Goal: Use online tool/utility: Utilize a website feature to perform a specific function

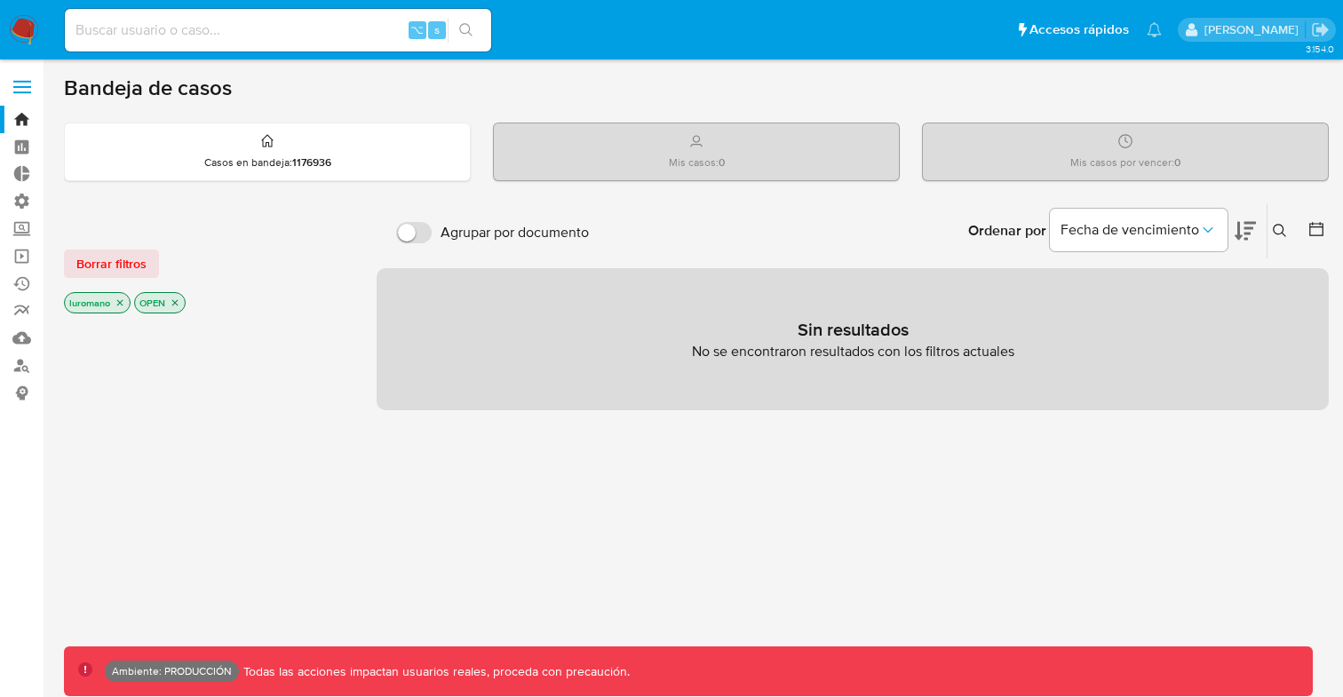
click at [29, 83] on label at bounding box center [22, 86] width 44 height 37
click at [0, 0] on input "checkbox" at bounding box center [0, 0] width 0 height 0
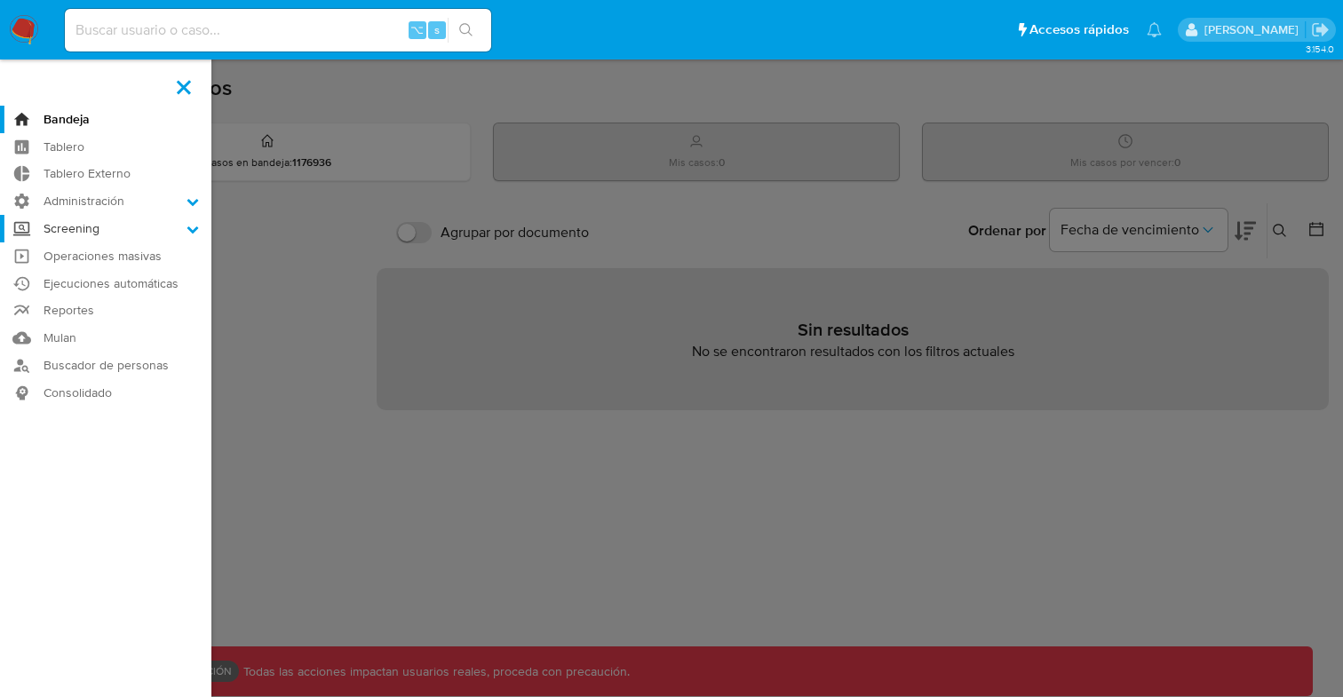
click at [150, 228] on label "Screening" at bounding box center [105, 229] width 211 height 28
click at [0, 0] on input "Screening" at bounding box center [0, 0] width 0 height 0
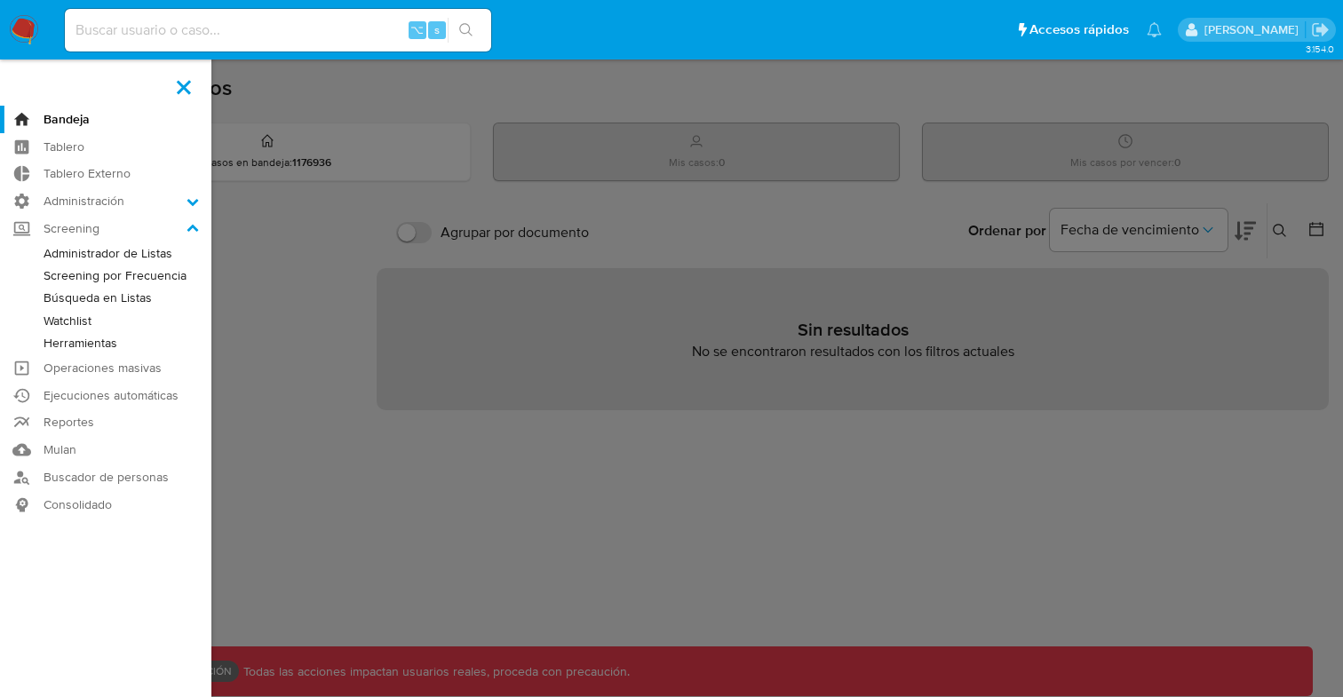
click at [93, 345] on link "Herramientas" at bounding box center [105, 343] width 211 height 22
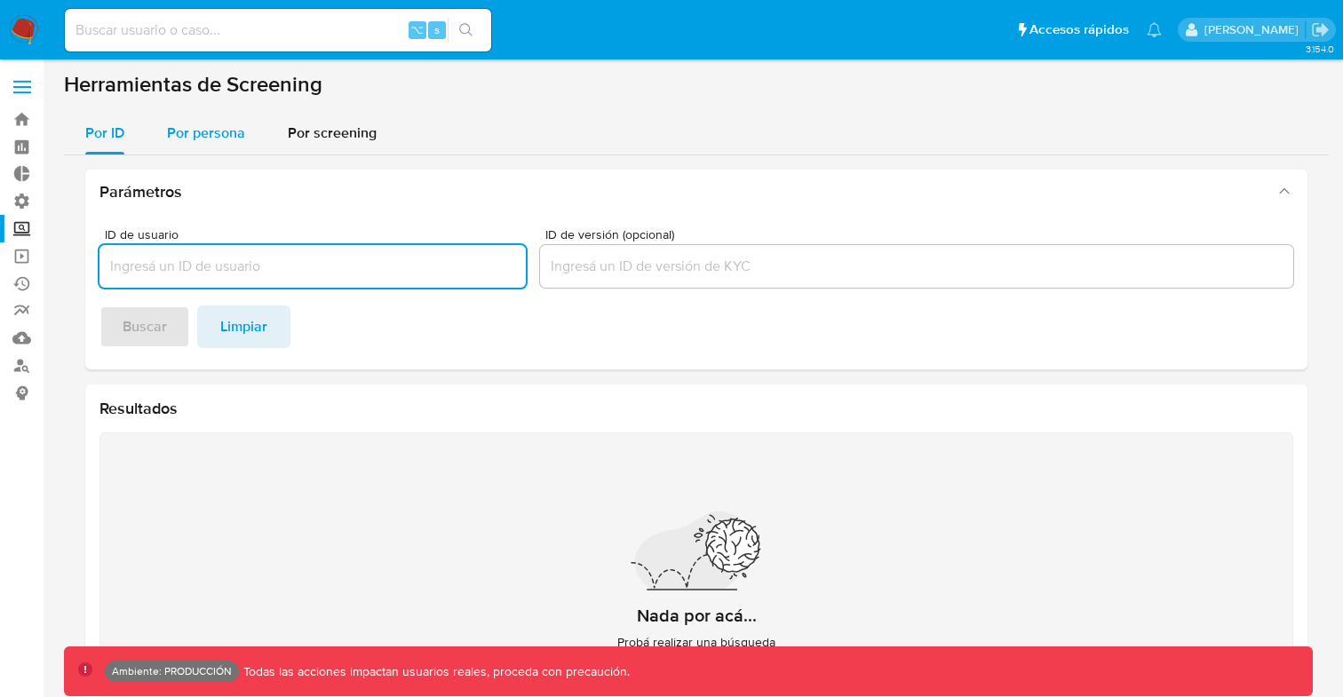
click at [194, 133] on span "Por persona" at bounding box center [206, 133] width 78 height 20
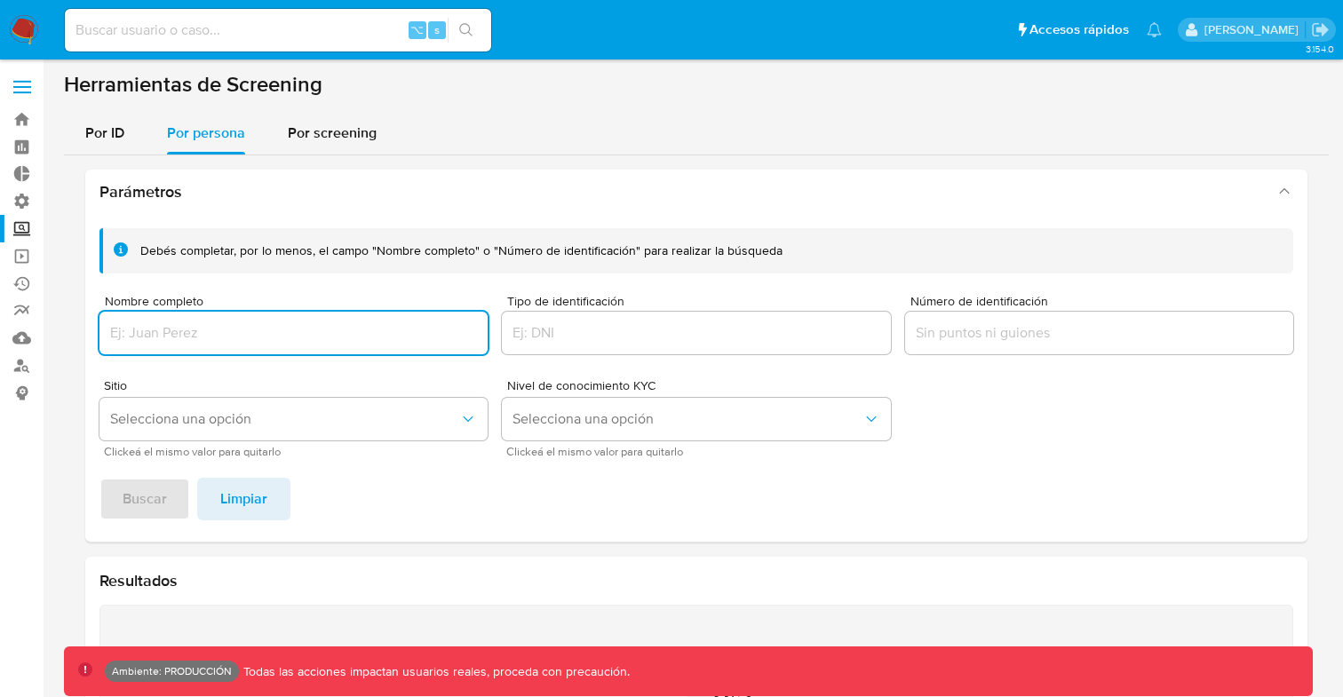
click at [336, 336] on input "Nombre completo" at bounding box center [293, 332] width 388 height 23
type input "[PERSON_NAME]"
click at [171, 508] on button "Buscar" at bounding box center [144, 499] width 91 height 43
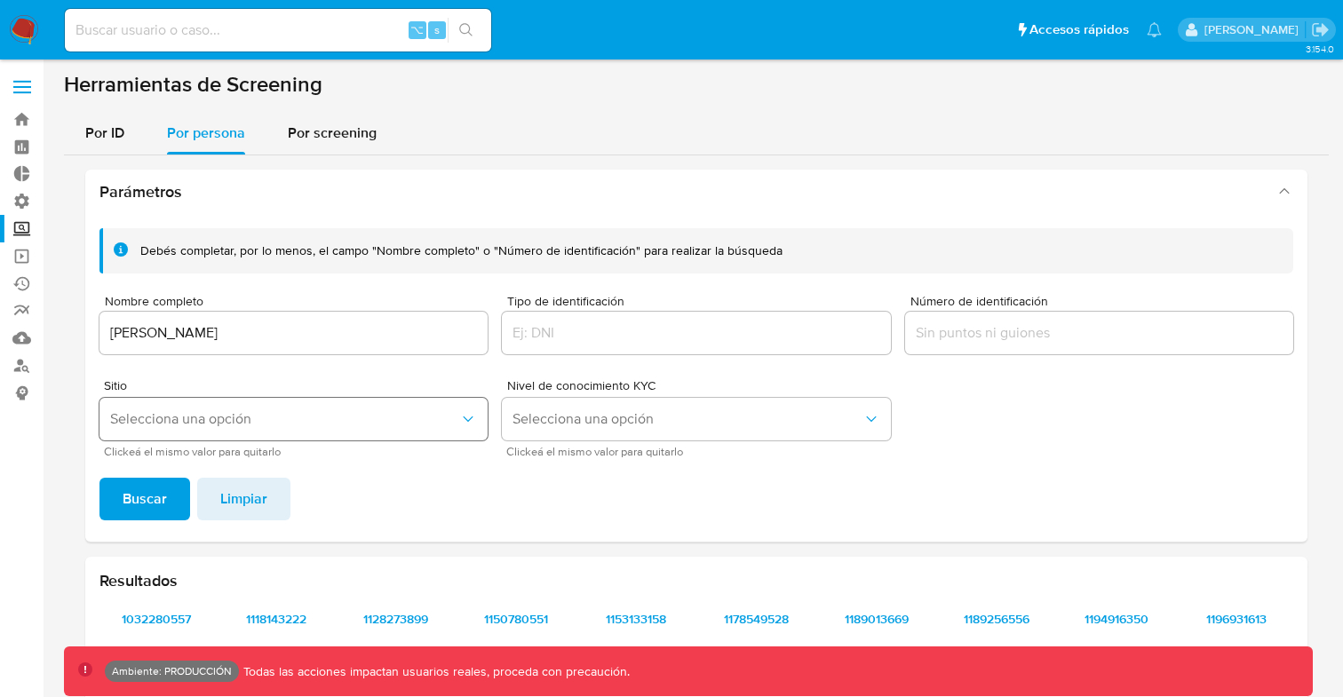
click at [471, 416] on icon "Sitio" at bounding box center [468, 419] width 18 height 18
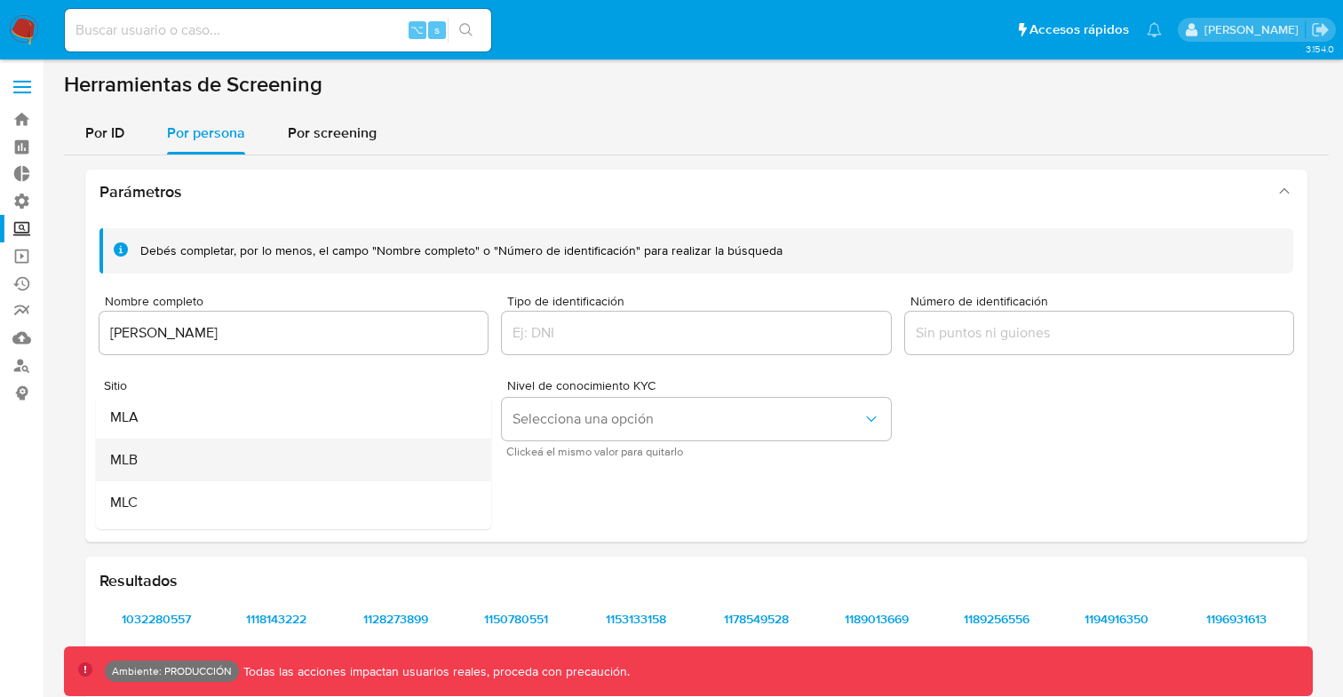
click at [123, 454] on span "MLB" at bounding box center [124, 460] width 28 height 18
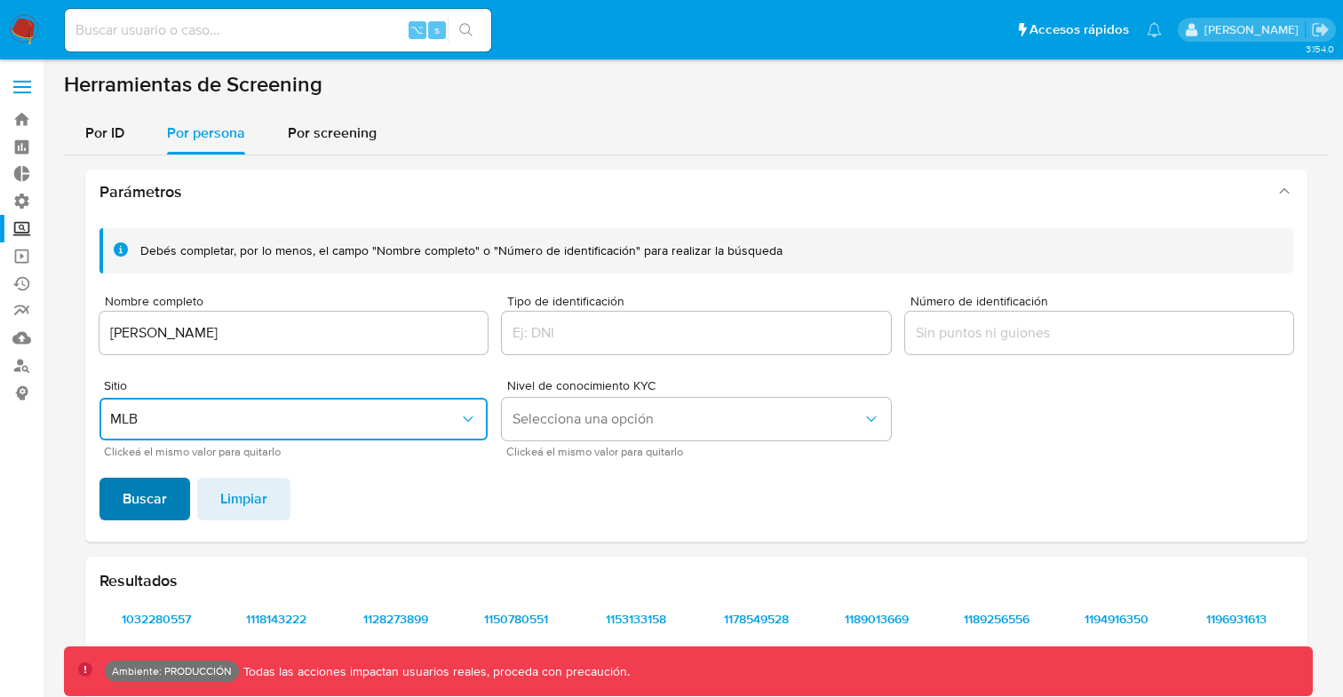
click at [144, 510] on span "Buscar" at bounding box center [145, 499] width 44 height 39
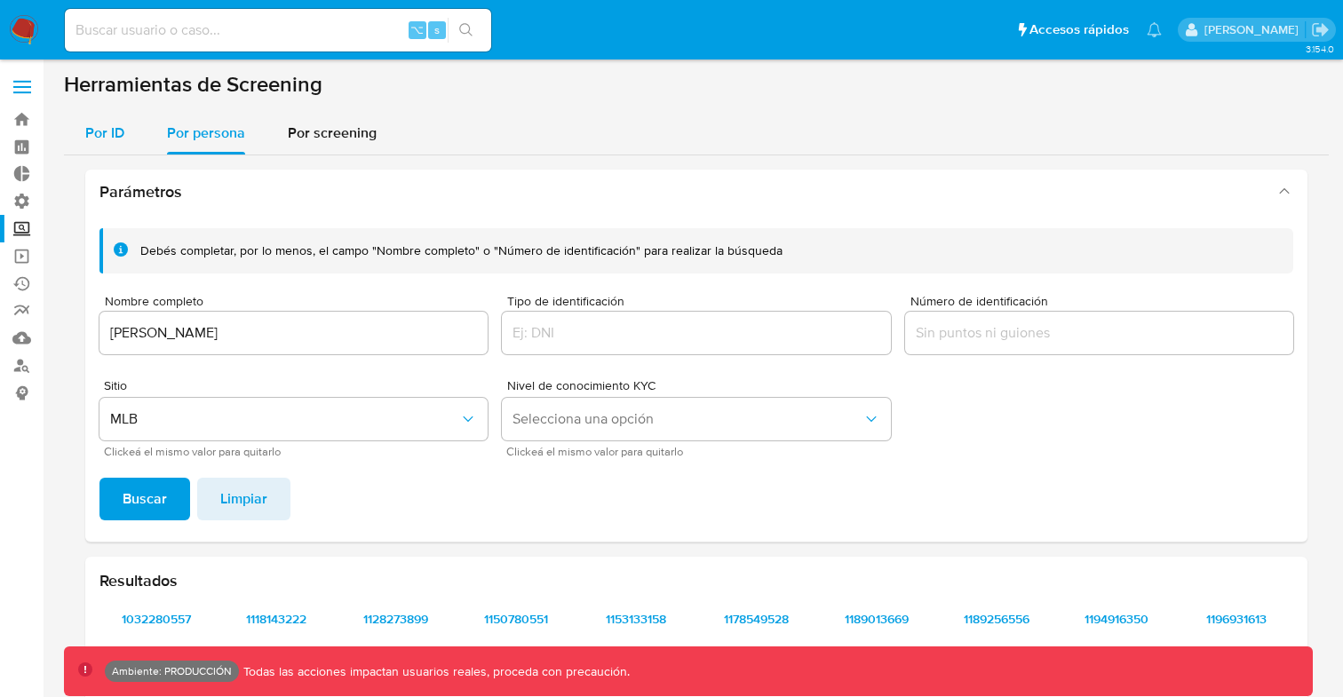
click at [109, 133] on span "Por ID" at bounding box center [104, 133] width 39 height 20
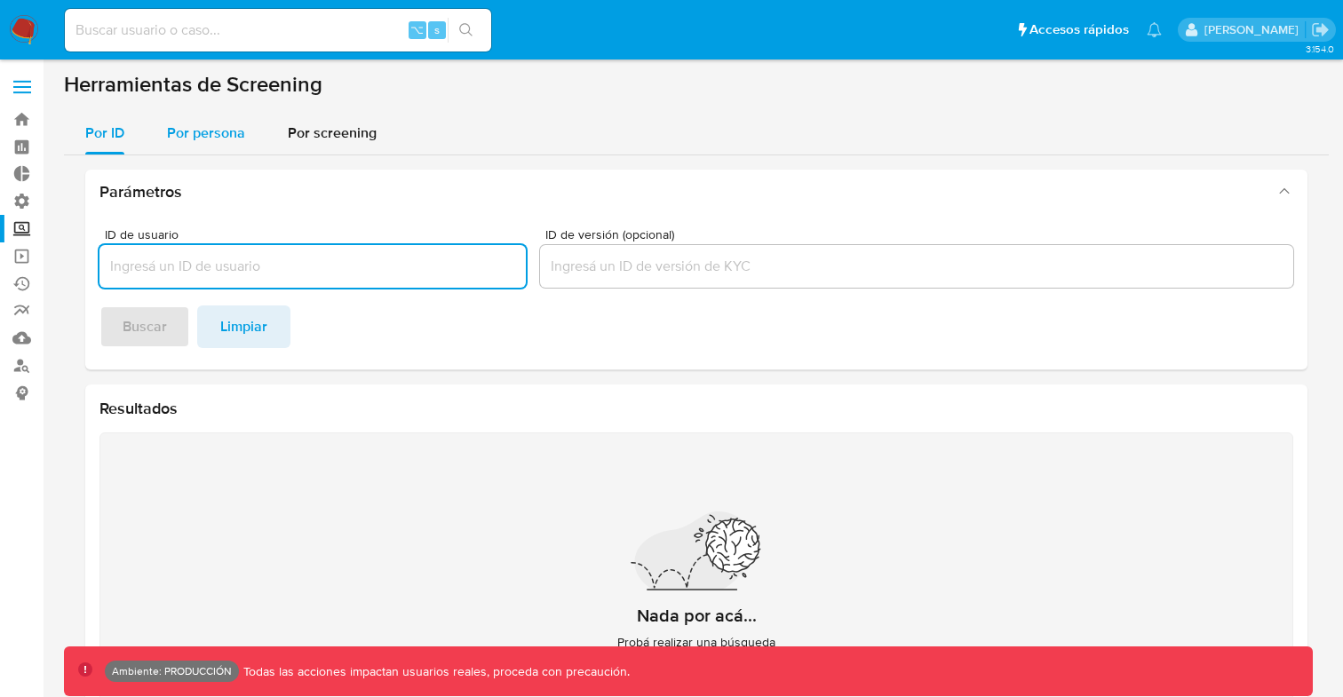
click at [193, 129] on span "Por persona" at bounding box center [206, 133] width 78 height 20
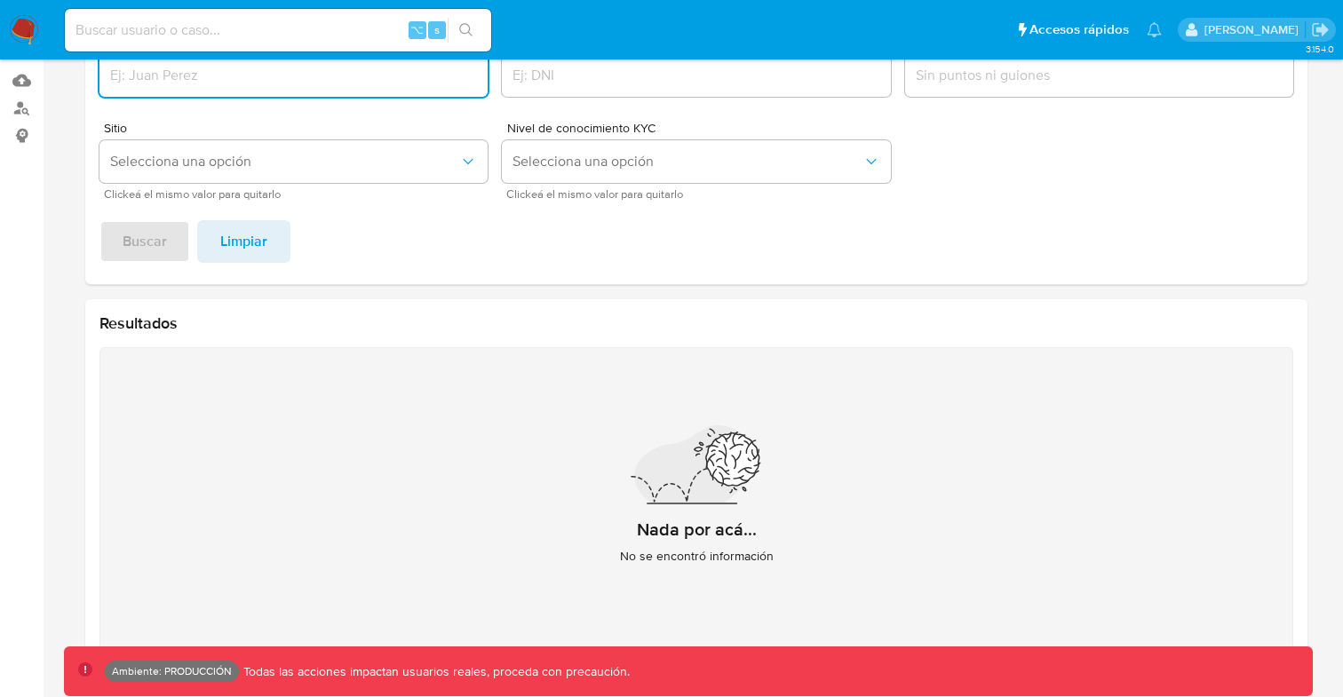
scroll to position [258, 0]
click at [263, 239] on span "Limpiar" at bounding box center [243, 241] width 47 height 39
